Goal: Find contact information: Find contact information

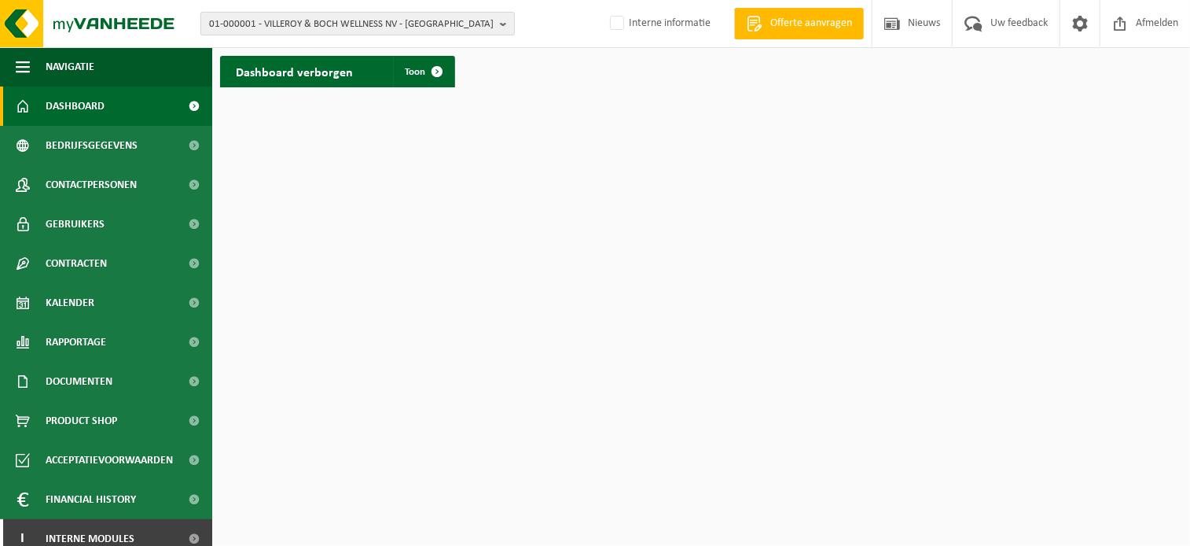
click at [293, 26] on span "01-000001 - VILLEROY & BOCH WELLNESS NV - ROESELARE" at bounding box center [351, 25] width 285 height 24
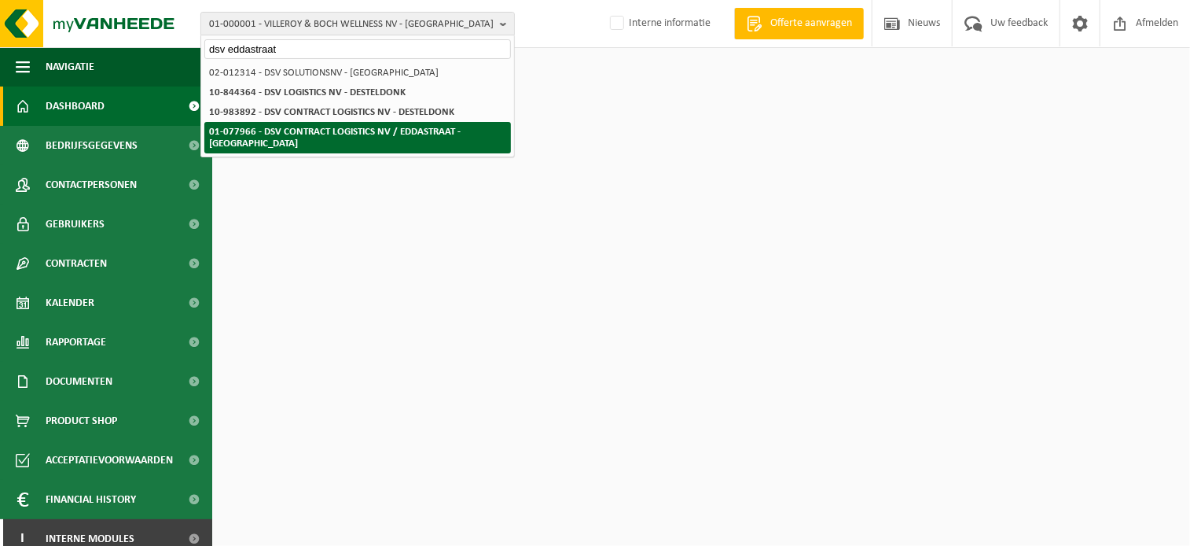
type input "dsv eddastraat"
click at [259, 130] on strong "01-077966 - DSV CONTRACT LOGISTICS NV / EDDASTRAAT - [GEOGRAPHIC_DATA]" at bounding box center [335, 138] width 252 height 22
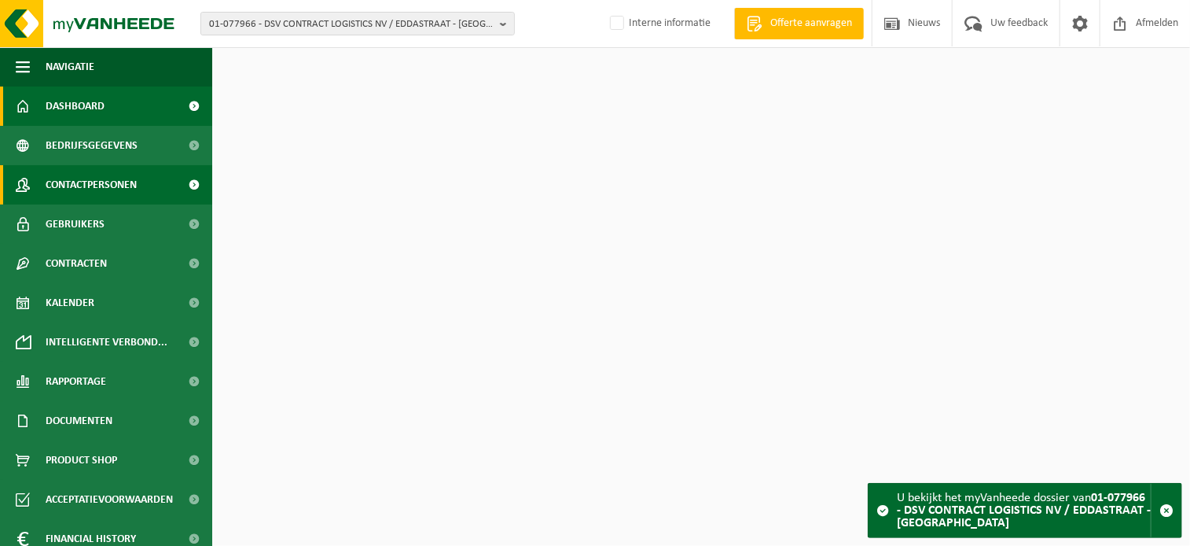
click at [105, 186] on span "Contactpersonen" at bounding box center [91, 184] width 91 height 39
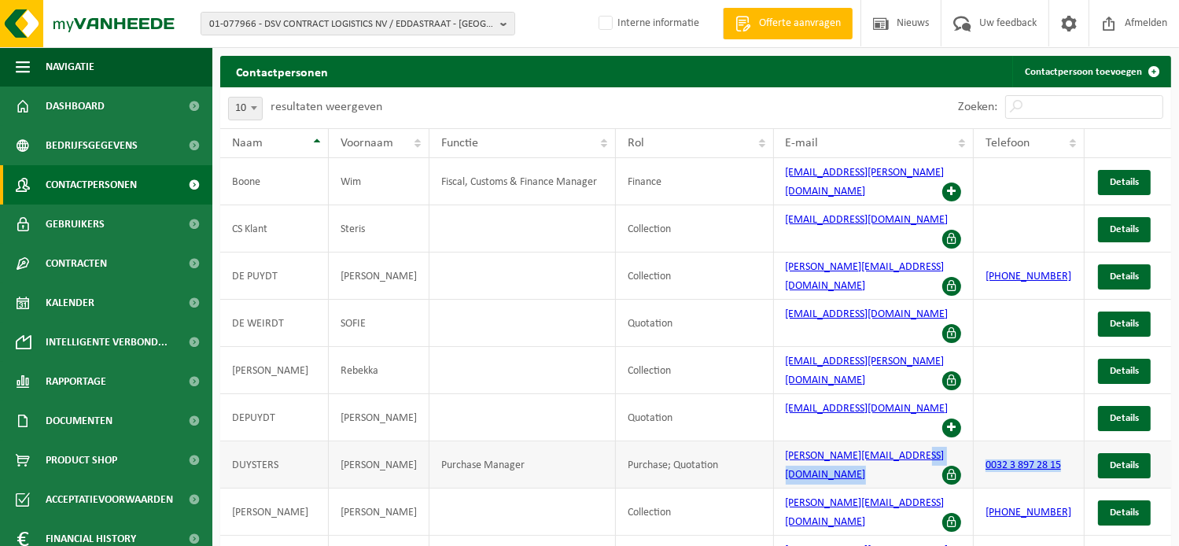
drag, startPoint x: 1067, startPoint y: 389, endPoint x: 969, endPoint y: 385, distance: 98.4
click at [969, 441] on tr "[PERSON_NAME] Manager Purchase; Quotation [PERSON_NAME][EMAIL_ADDRESS][DOMAIN_N…" at bounding box center [695, 464] width 951 height 47
copy tr "0032 3 897 28 15"
drag, startPoint x: 1069, startPoint y: 489, endPoint x: 983, endPoint y: 485, distance: 86.6
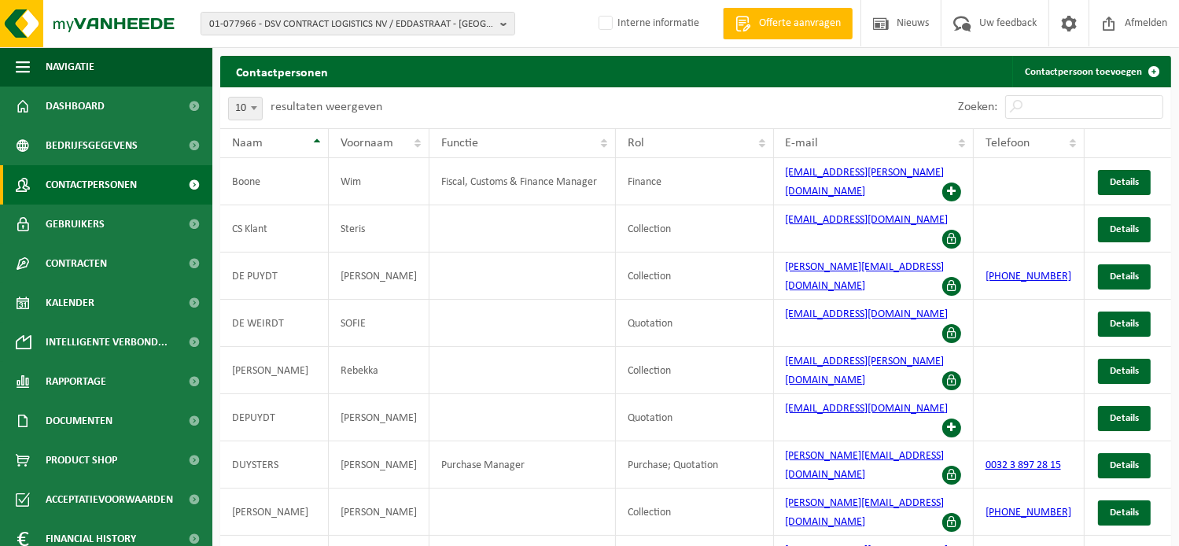
copy link "0032 476 886 940"
